Goal: Task Accomplishment & Management: Complete application form

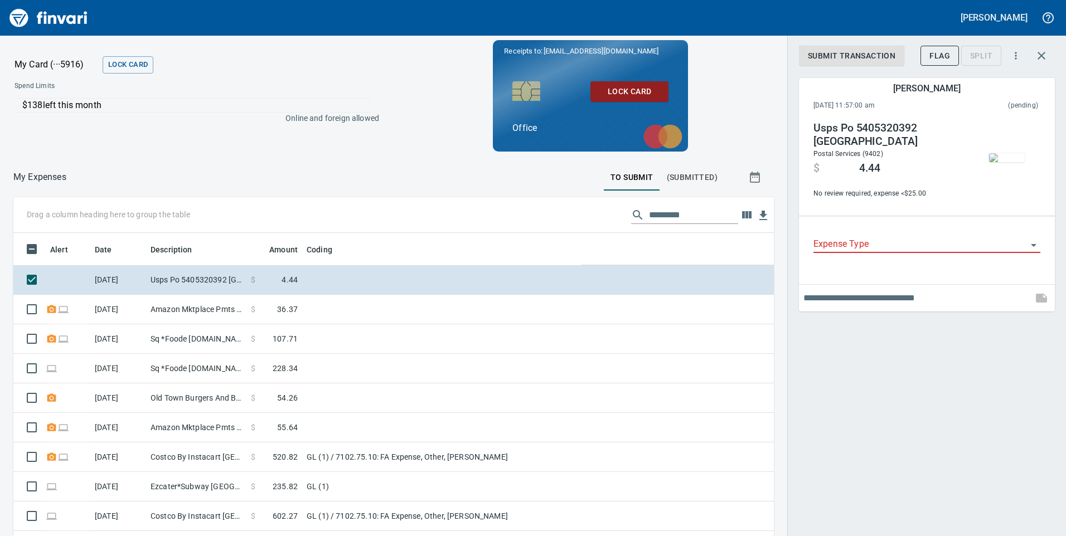
scroll to position [405, 735]
click at [900, 241] on input "Expense Type" at bounding box center [919, 245] width 213 height 16
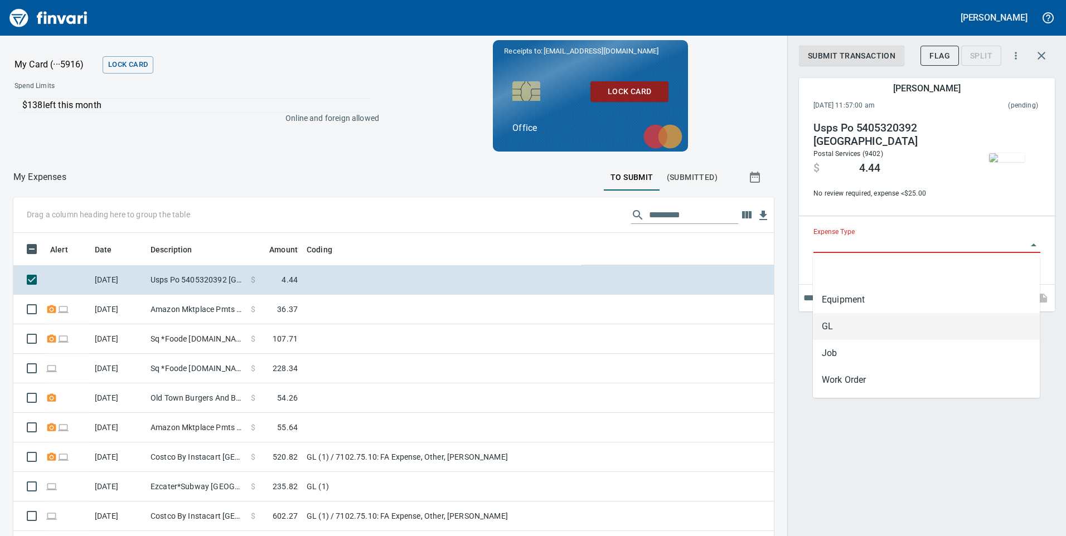
click at [826, 324] on li "GL" at bounding box center [926, 326] width 227 height 27
type input "**"
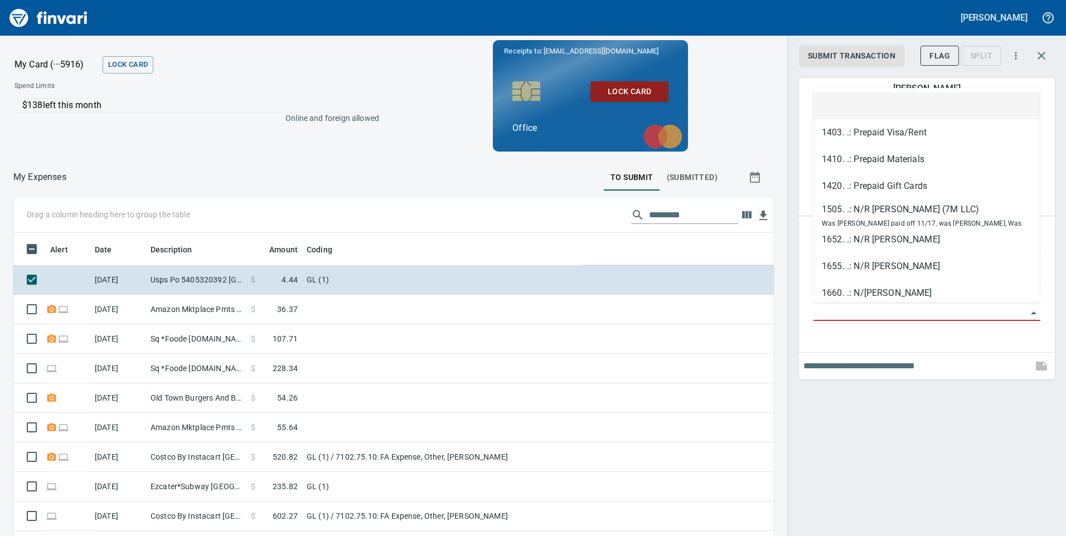
click at [832, 310] on input "GL Account" at bounding box center [919, 313] width 213 height 16
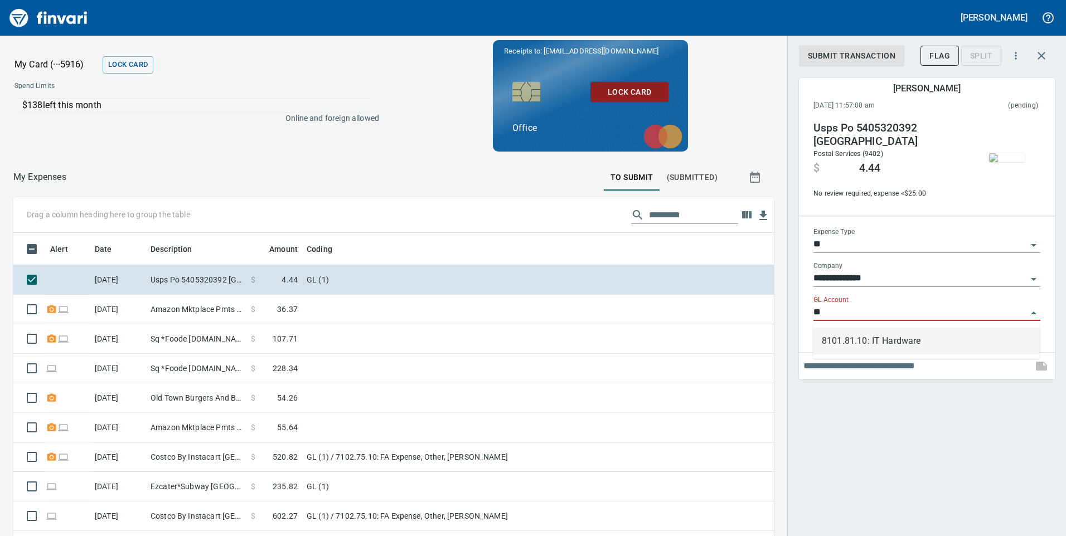
type input "*"
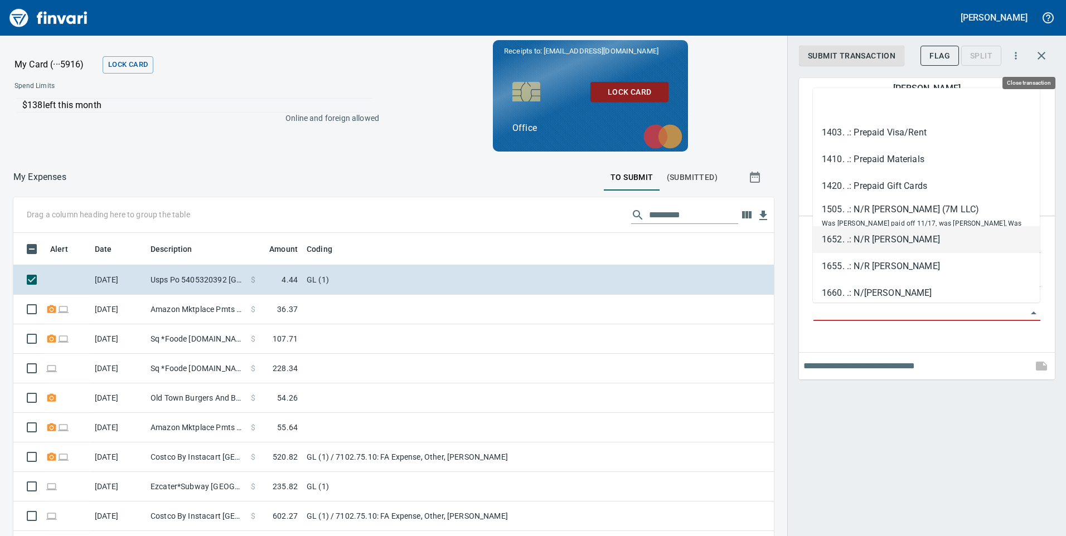
click at [1046, 51] on icon "button" at bounding box center [1041, 55] width 13 height 13
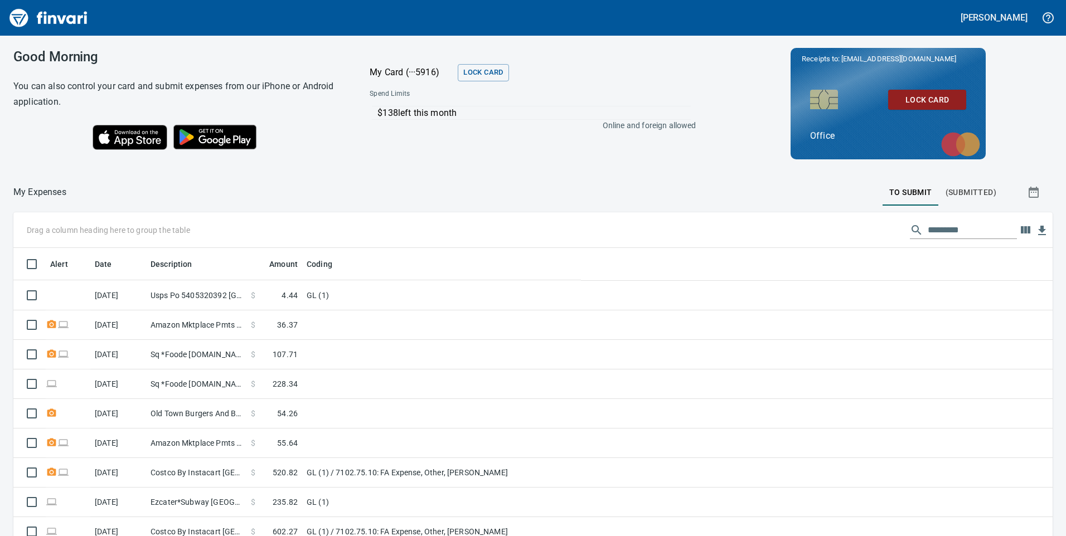
scroll to position [405, 1014]
